Goal: Task Accomplishment & Management: Manage account settings

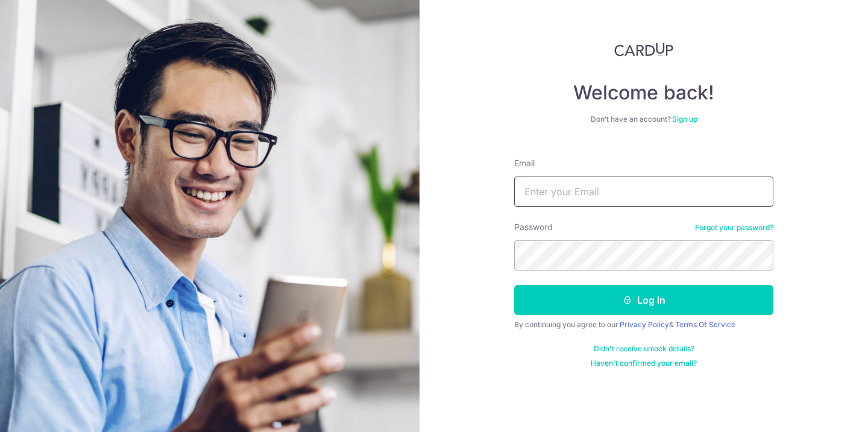
click at [544, 187] on input "Email" at bounding box center [643, 192] width 259 height 30
type input "t"
click at [568, 185] on input "teokelvinbc@gmail.com" at bounding box center [643, 192] width 259 height 30
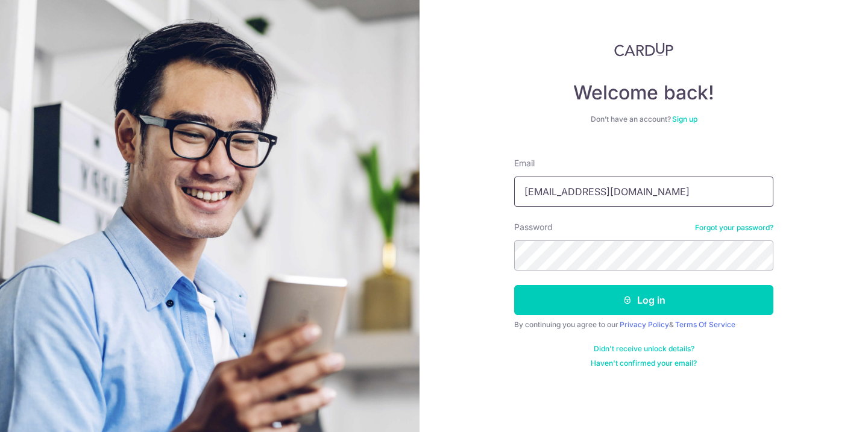
click at [568, 185] on input "teokelvinbc@gmail.com" at bounding box center [643, 192] width 259 height 30
type input "[EMAIL_ADDRESS][DOMAIN_NAME]"
click at [514, 285] on button "Log in" at bounding box center [643, 300] width 259 height 30
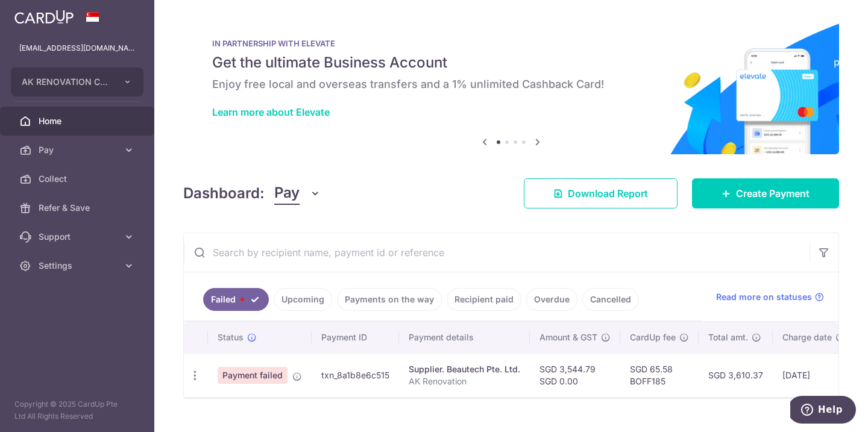
scroll to position [24, 0]
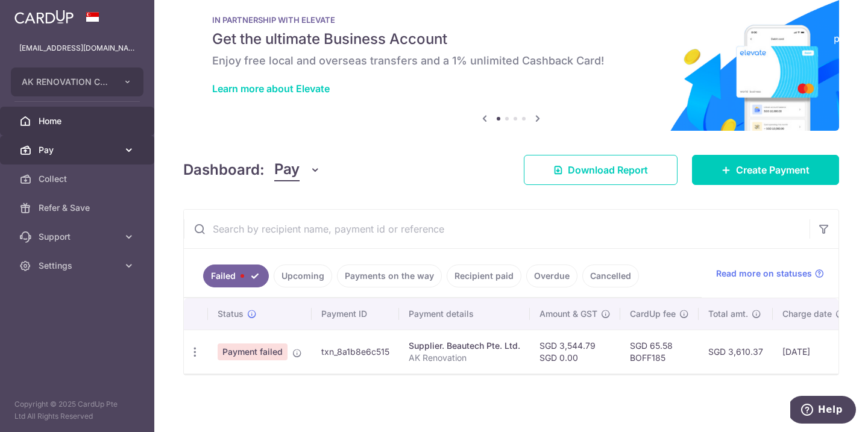
click at [48, 154] on span "Pay" at bounding box center [79, 150] width 80 height 12
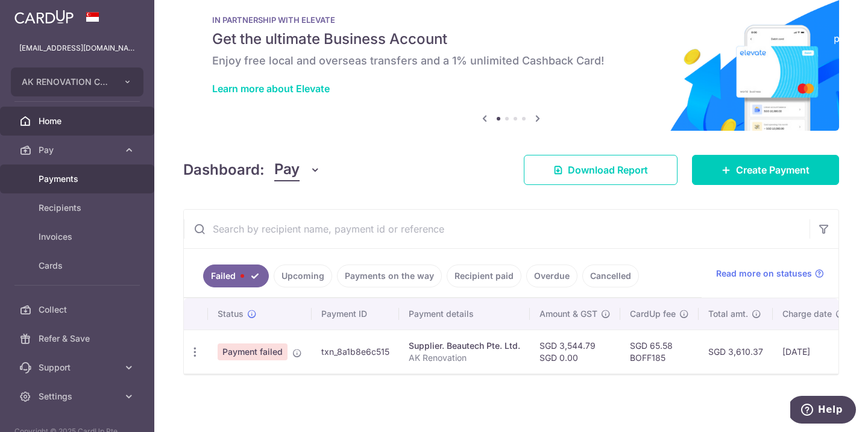
click at [66, 182] on span "Payments" at bounding box center [79, 179] width 80 height 12
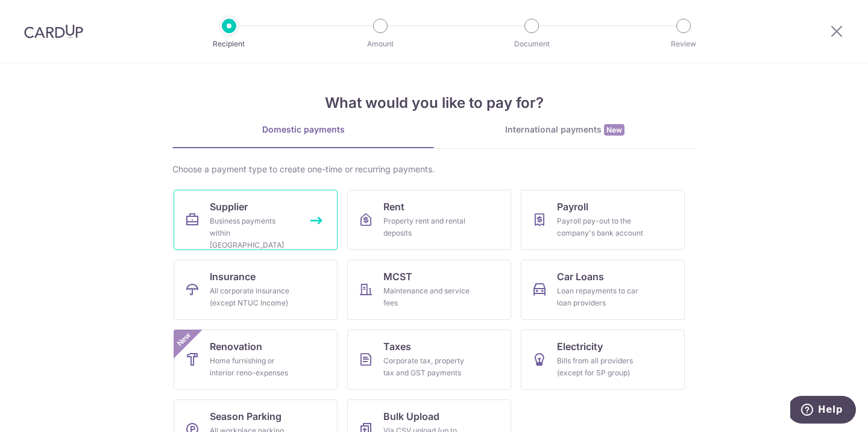
click at [251, 211] on link "Supplier Business payments within Singapore" at bounding box center [256, 220] width 164 height 60
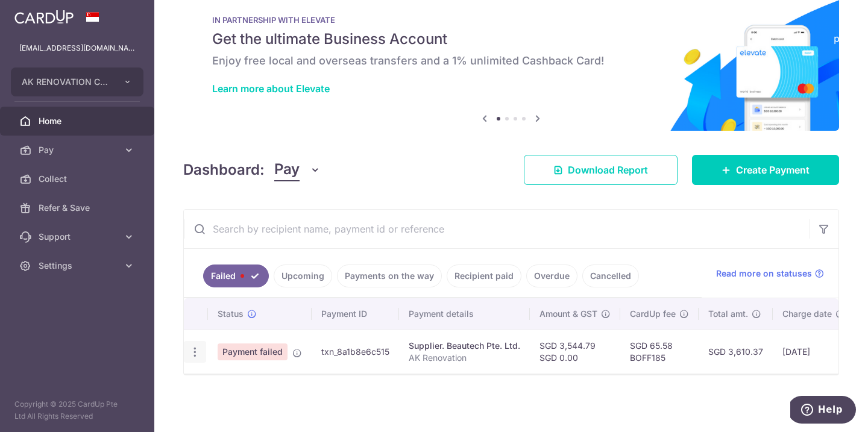
click at [195, 351] on icon "button" at bounding box center [195, 352] width 13 height 13
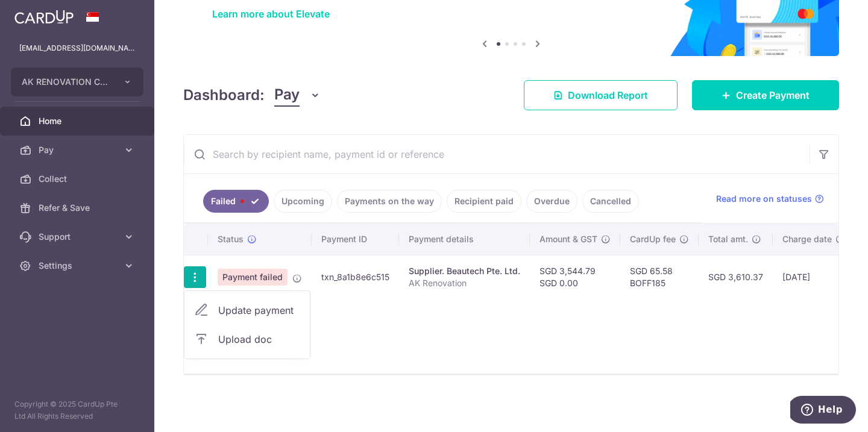
click at [312, 282] on td "txn_8a1b8e6c515" at bounding box center [355, 277] width 87 height 44
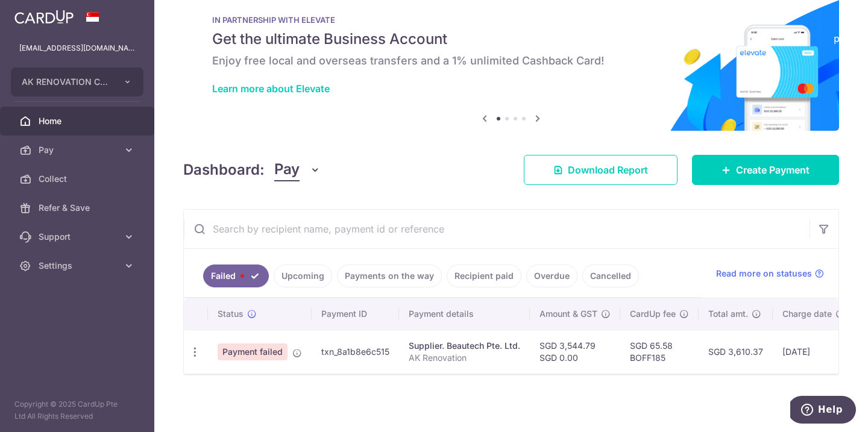
scroll to position [24, 0]
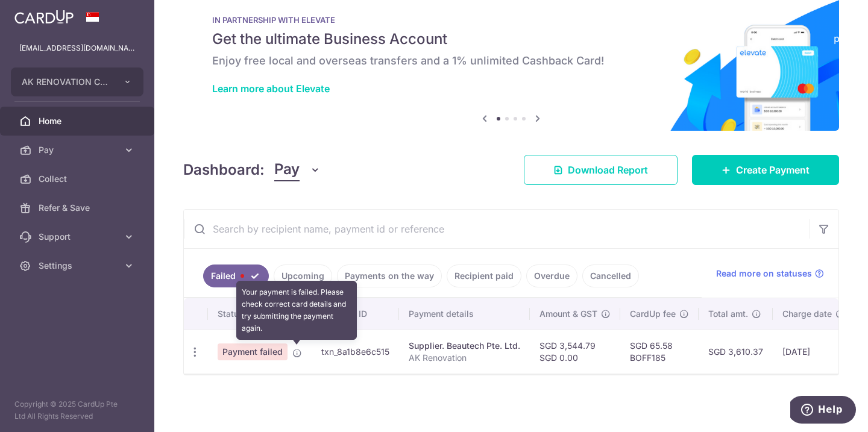
click at [296, 357] on icon at bounding box center [297, 354] width 10 height 10
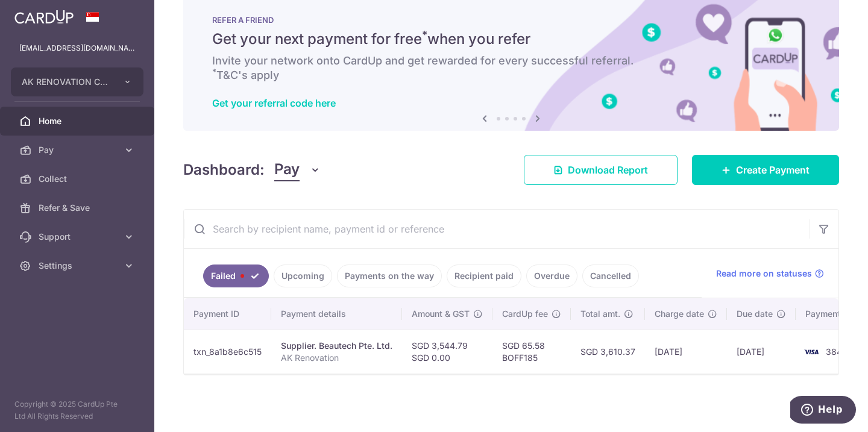
scroll to position [0, 0]
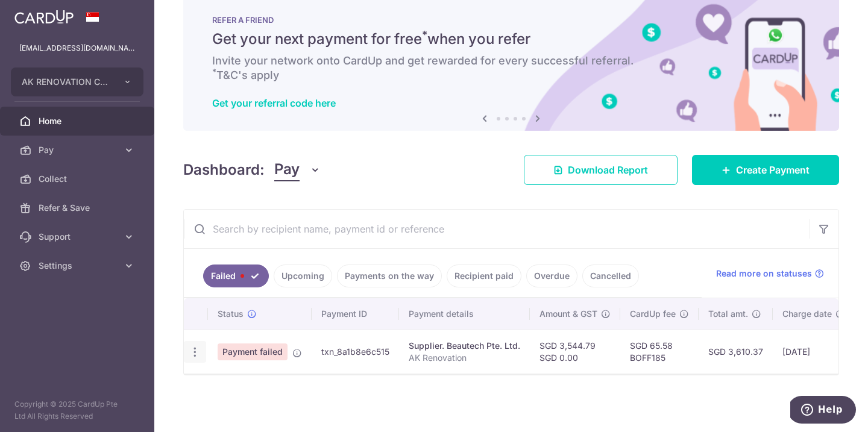
click at [192, 353] on icon "button" at bounding box center [195, 352] width 13 height 13
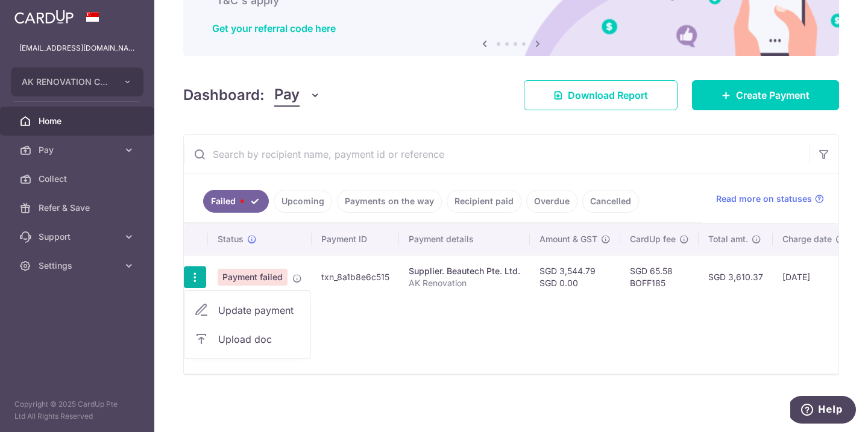
click at [236, 297] on link "Update payment" at bounding box center [247, 310] width 125 height 29
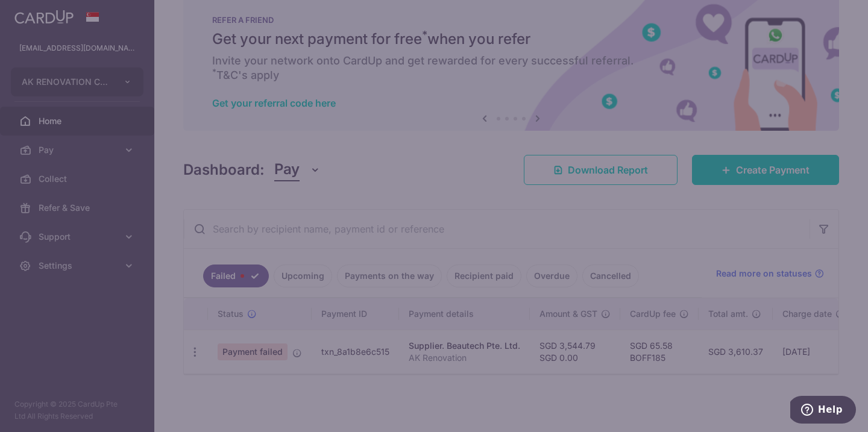
scroll to position [24, 0]
type input "BOFF185"
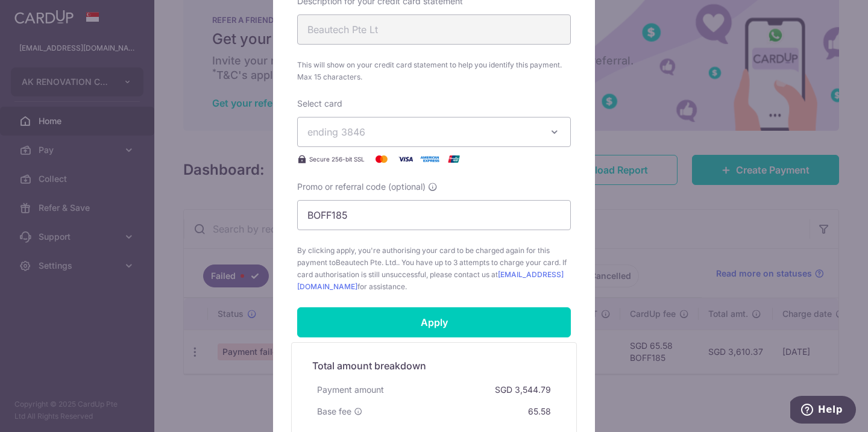
scroll to position [511, 0]
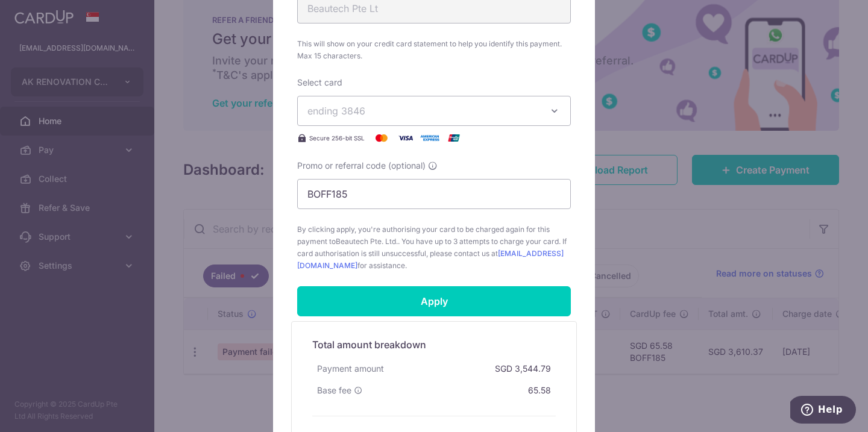
click at [361, 114] on span "ending 3846" at bounding box center [337, 111] width 58 height 12
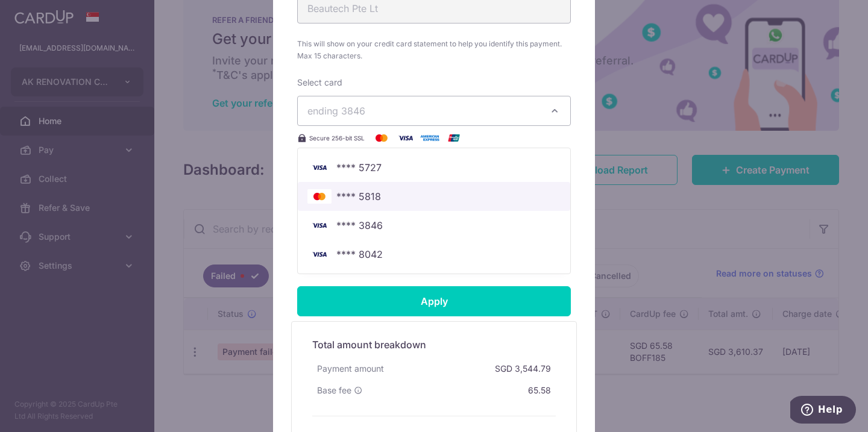
click at [353, 189] on span "**** 5818" at bounding box center [358, 196] width 45 height 14
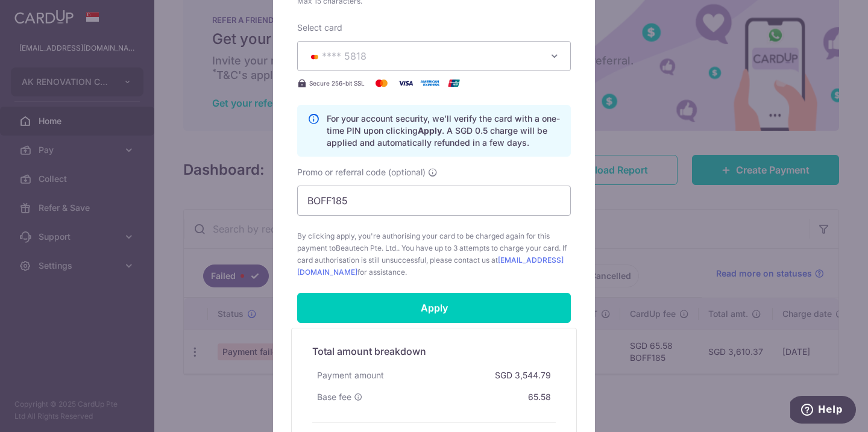
scroll to position [576, 0]
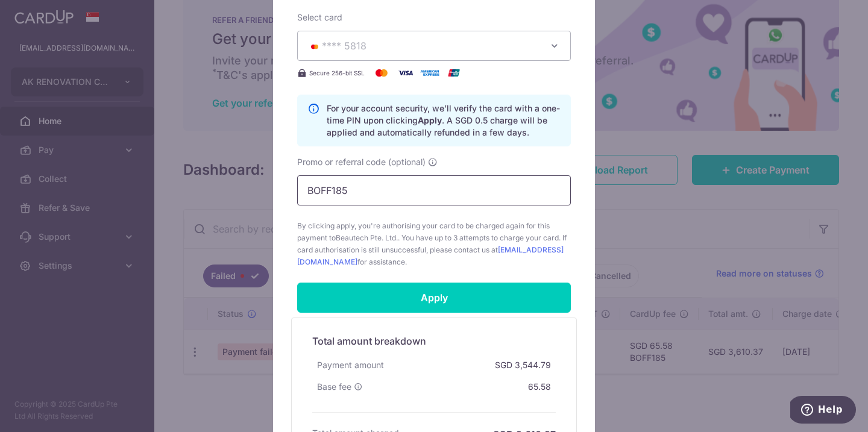
click at [384, 195] on input "BOFF185" at bounding box center [434, 190] width 274 height 30
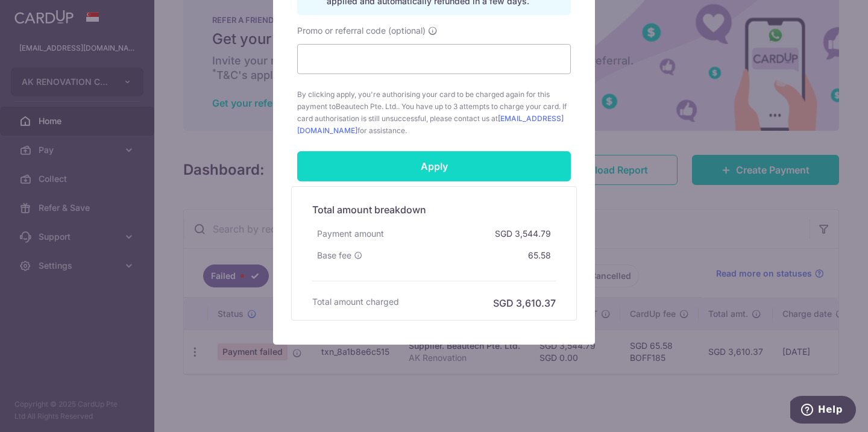
click at [393, 160] on input "Apply" at bounding box center [434, 166] width 274 height 30
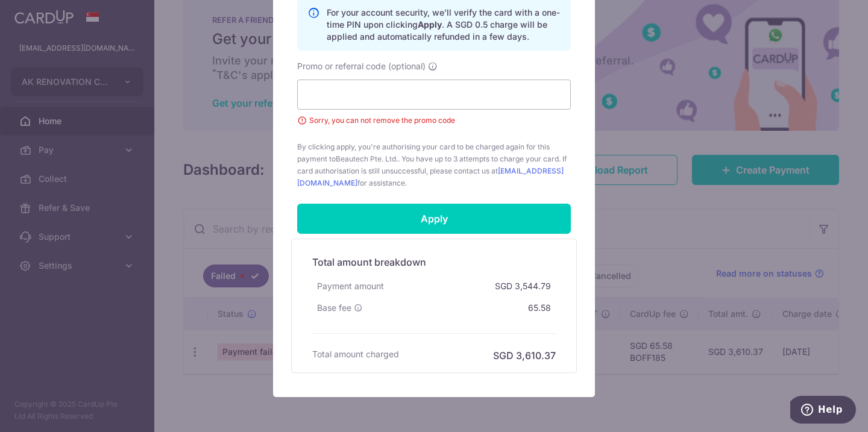
scroll to position [649, 0]
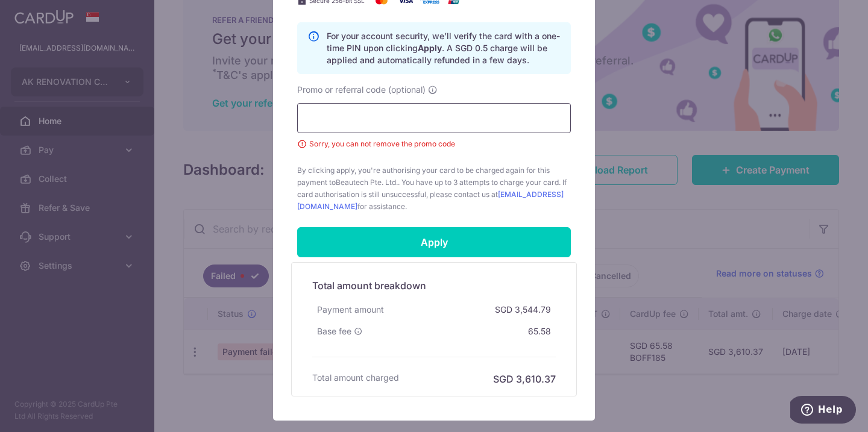
click at [390, 119] on input "Promo or referral code (optional)" at bounding box center [434, 118] width 274 height 30
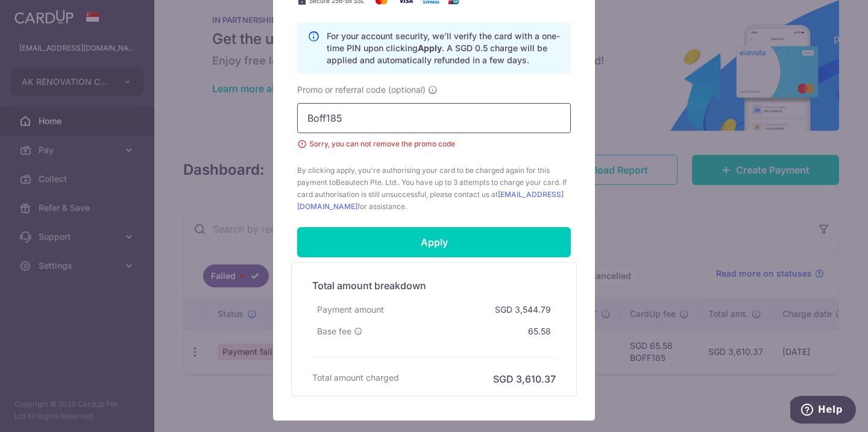
type input "Boff185"
click at [399, 174] on span "By clicking apply, you're authorising your card to be charged again for this pa…" at bounding box center [434, 189] width 274 height 48
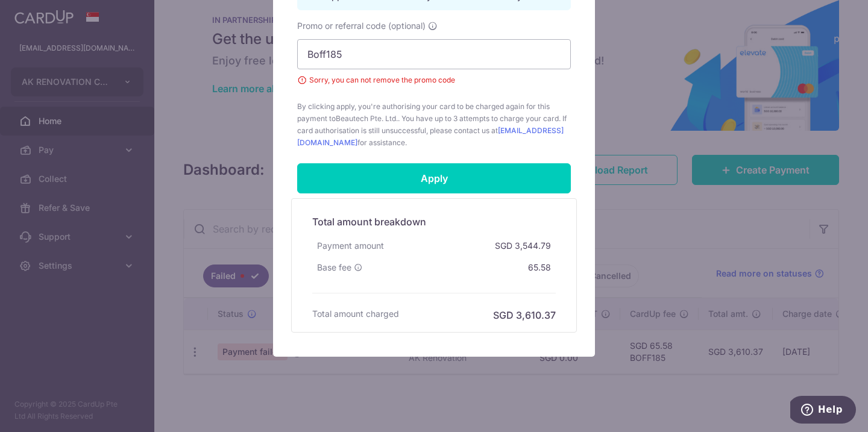
scroll to position [725, 0]
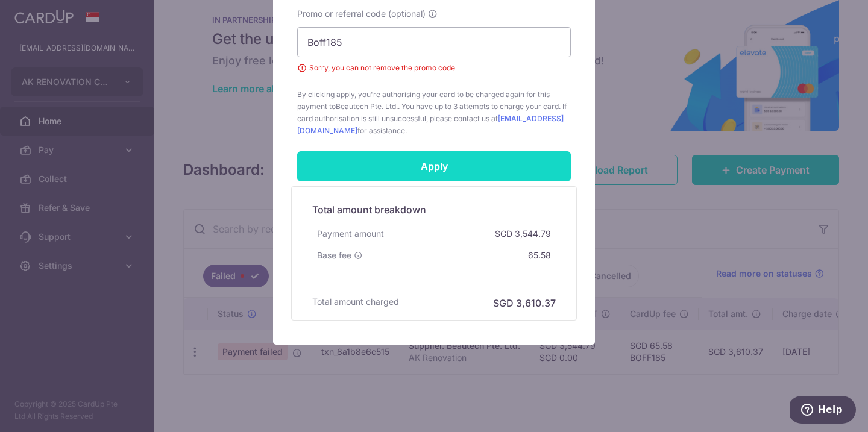
click at [424, 159] on input "Apply" at bounding box center [434, 166] width 274 height 30
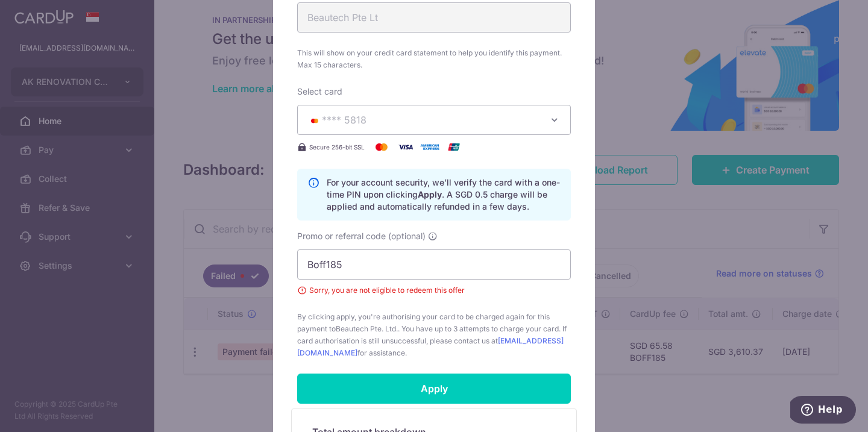
scroll to position [493, 0]
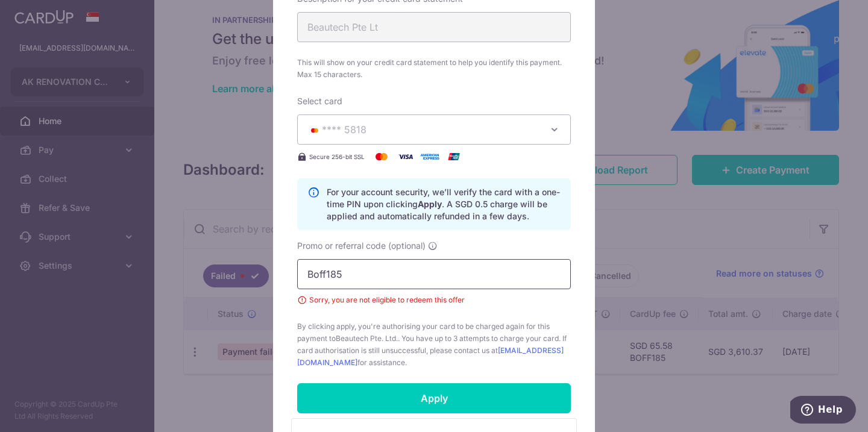
click at [361, 280] on input "Boff185" at bounding box center [434, 274] width 274 height 30
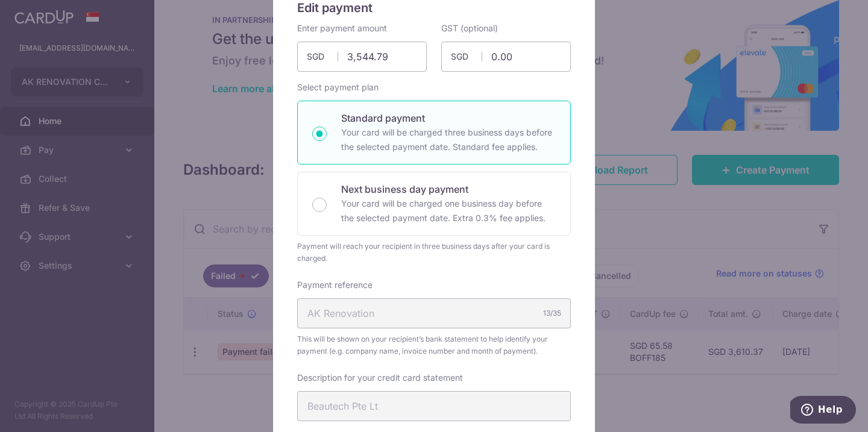
scroll to position [0, 0]
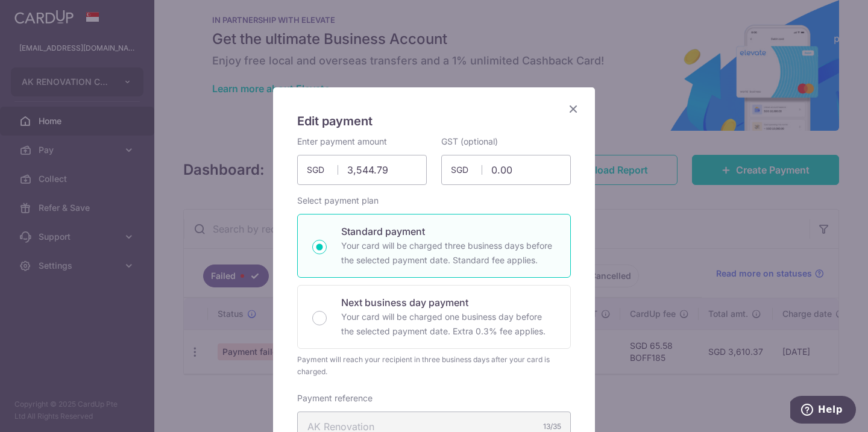
click at [572, 103] on icon "Close" at bounding box center [573, 108] width 14 height 15
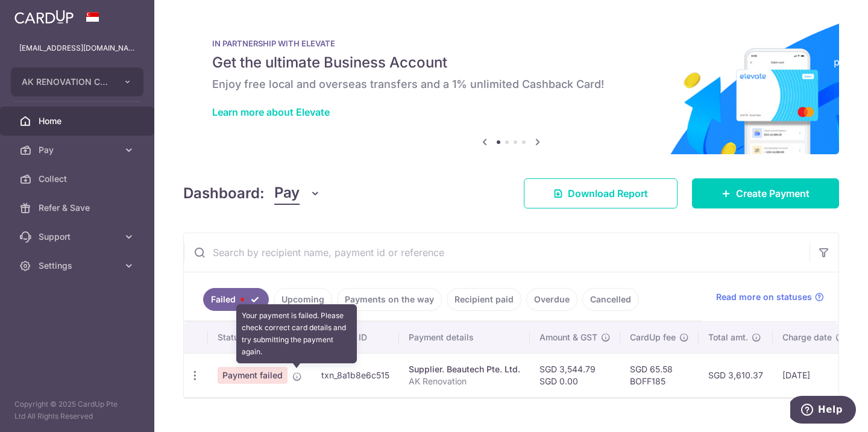
click at [298, 378] on icon at bounding box center [297, 377] width 10 height 10
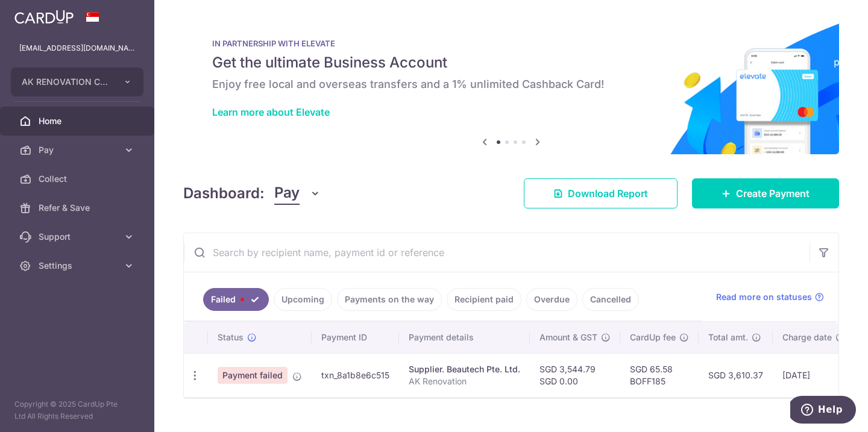
click at [261, 379] on span "Payment failed" at bounding box center [253, 375] width 70 height 17
click at [190, 376] on icon "button" at bounding box center [195, 376] width 13 height 13
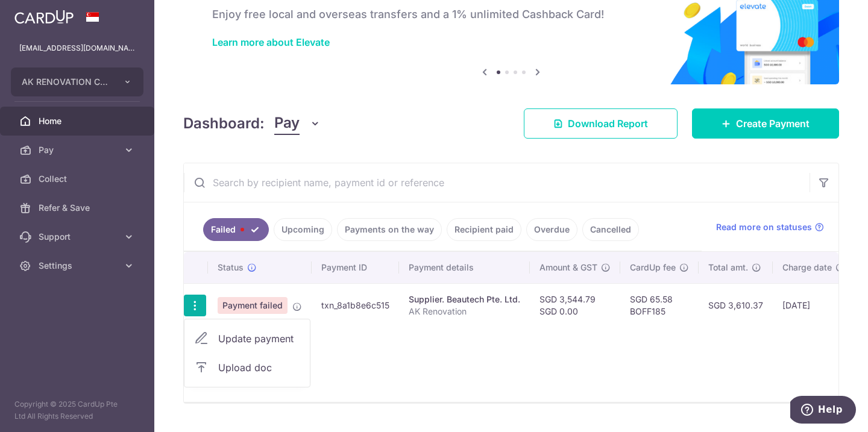
click at [244, 334] on span "Update payment" at bounding box center [259, 339] width 82 height 14
radio input "true"
type input "3,544.79"
type input "0.00"
type input "AK Renovation"
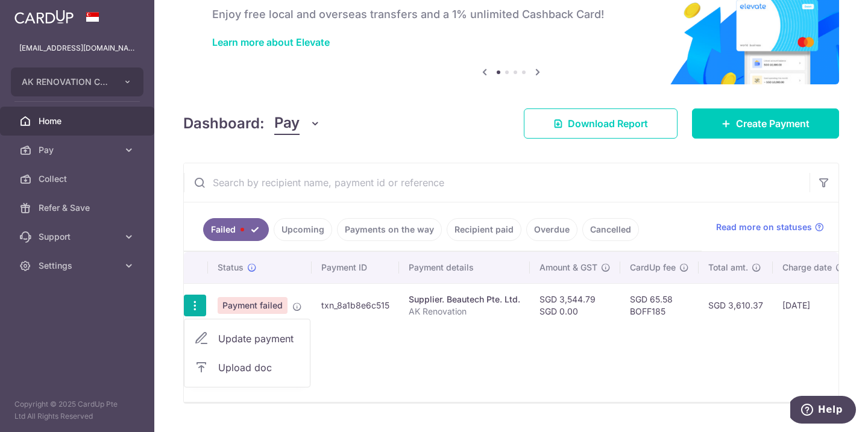
type input "Beautech Pte Lt"
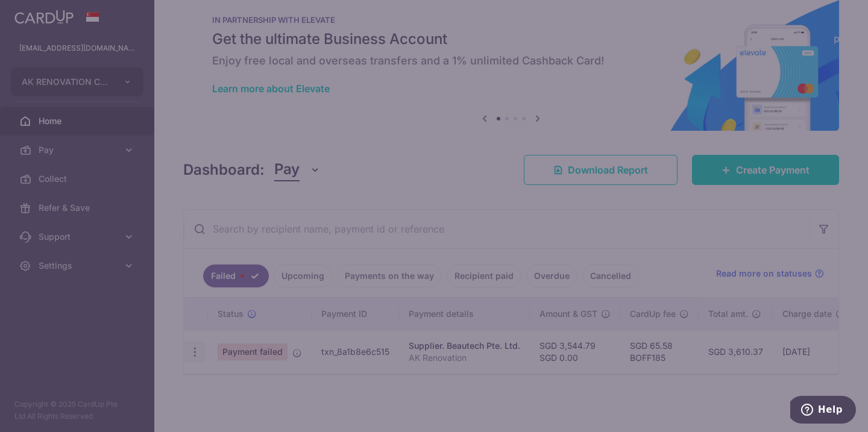
scroll to position [24, 0]
type input "BOFF185"
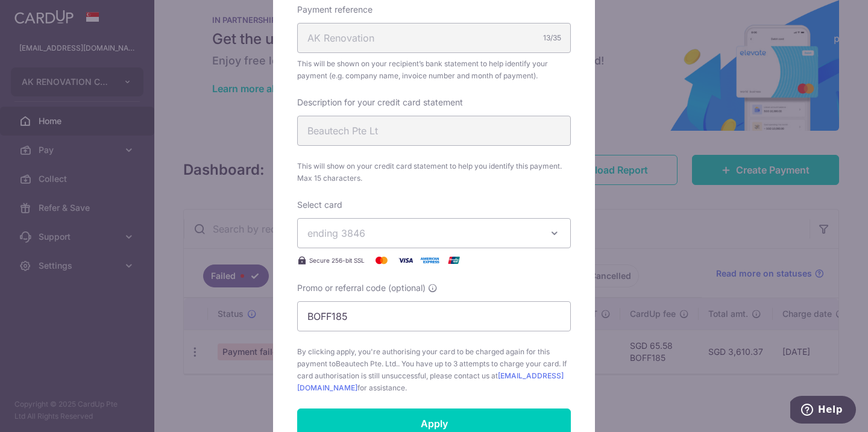
scroll to position [397, 0]
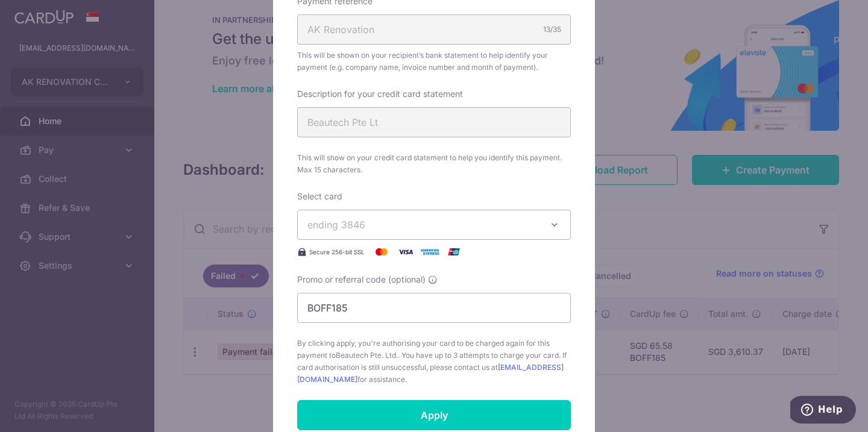
click at [359, 222] on span "ending 3846" at bounding box center [337, 225] width 58 height 12
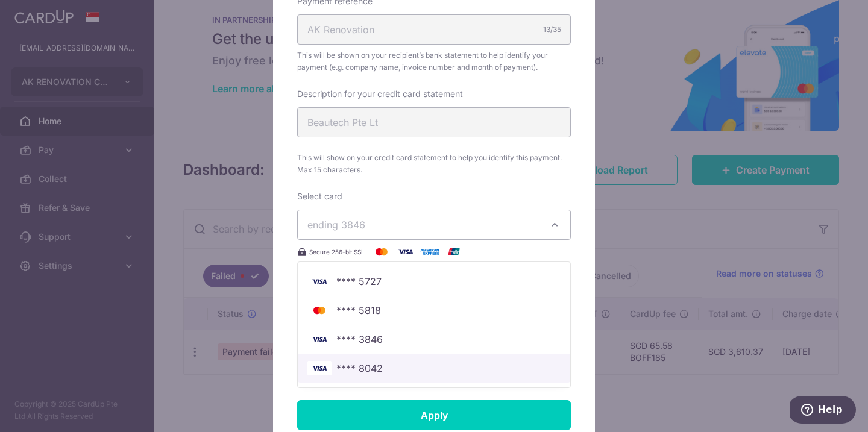
click at [374, 371] on span "**** 8042" at bounding box center [359, 368] width 46 height 14
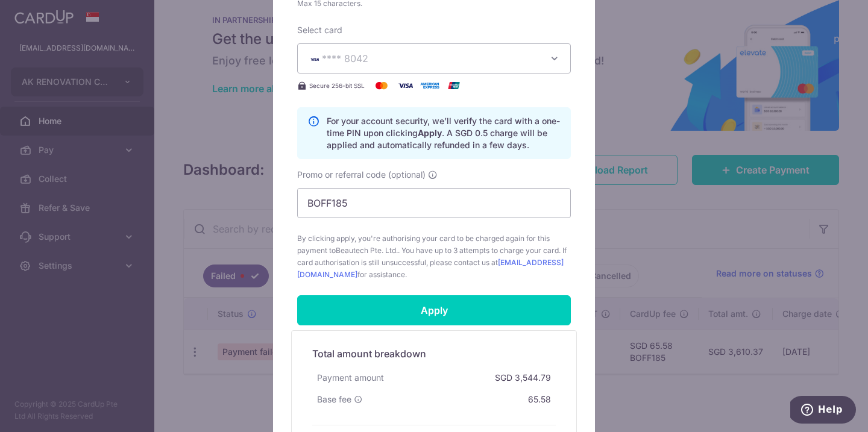
scroll to position [565, 0]
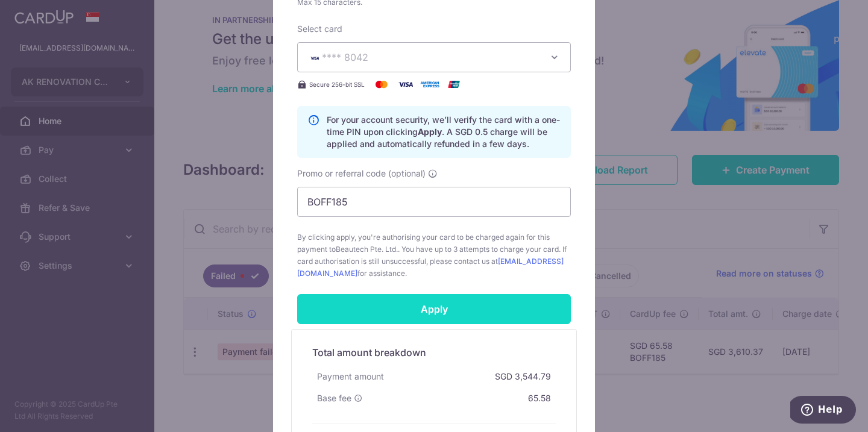
click at [384, 309] on input "Apply" at bounding box center [434, 309] width 274 height 30
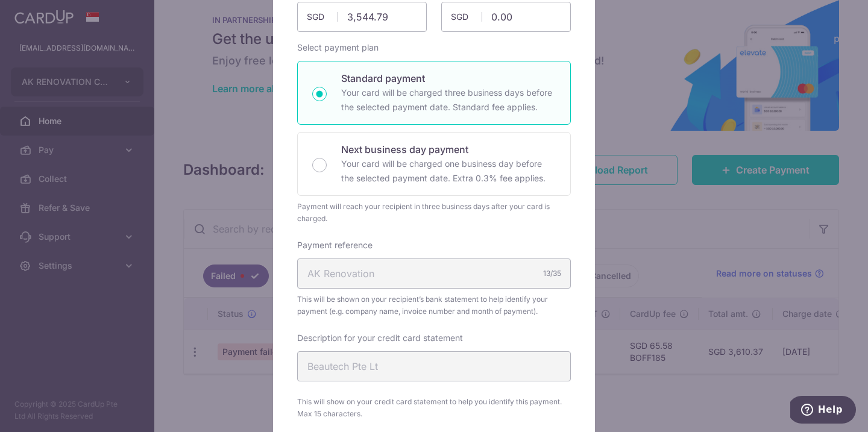
scroll to position [0, 0]
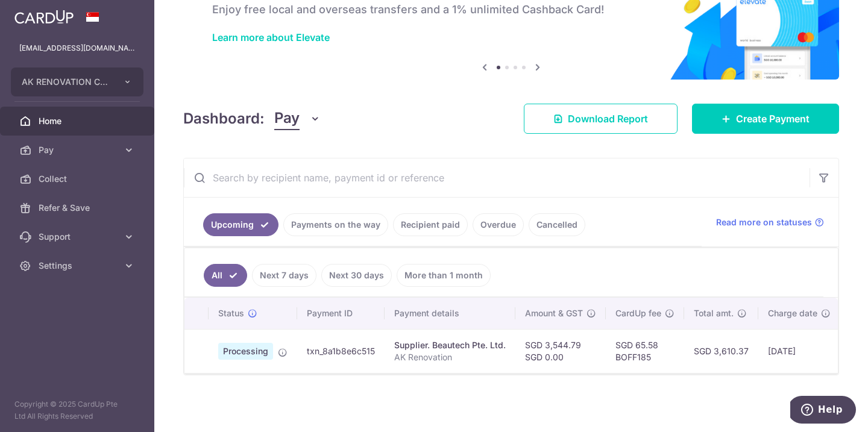
scroll to position [75, 0]
